Goal: Task Accomplishment & Management: Manage account settings

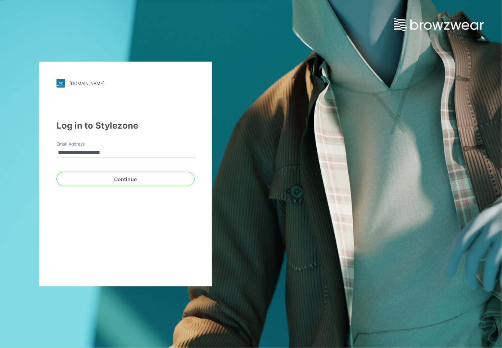
click at [144, 149] on input "**********" at bounding box center [126, 152] width 138 height 11
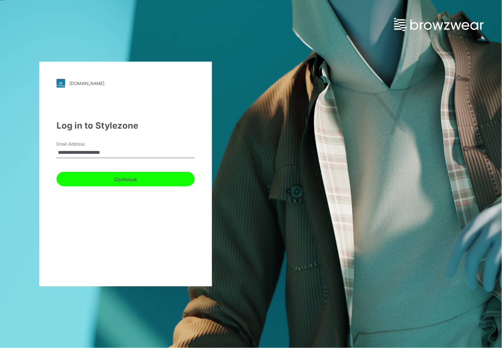
click at [121, 177] on button "Continue" at bounding box center [126, 179] width 138 height 14
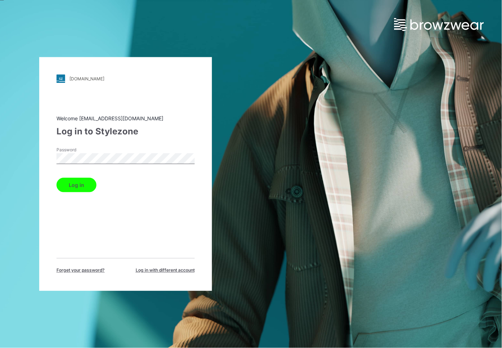
click at [80, 185] on button "Log in" at bounding box center [77, 185] width 40 height 14
